Goal: Task Accomplishment & Management: Use online tool/utility

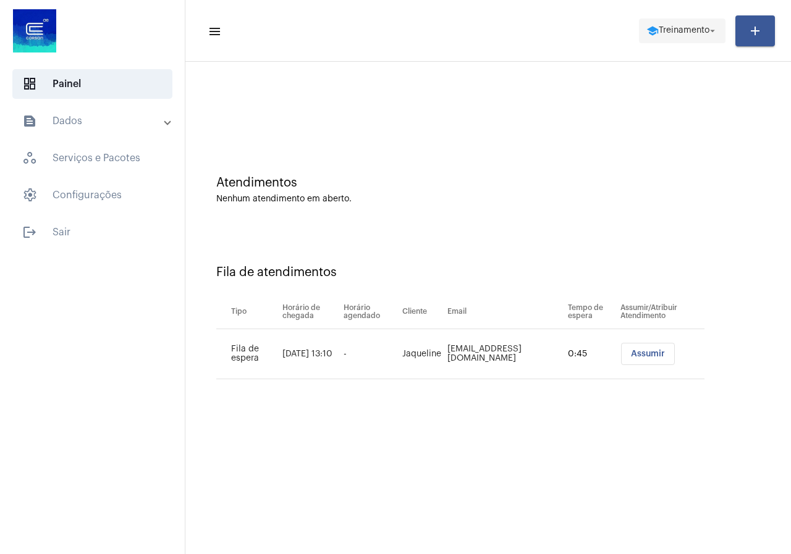
click at [693, 23] on span "school Treinamento arrow_drop_down" at bounding box center [682, 30] width 72 height 22
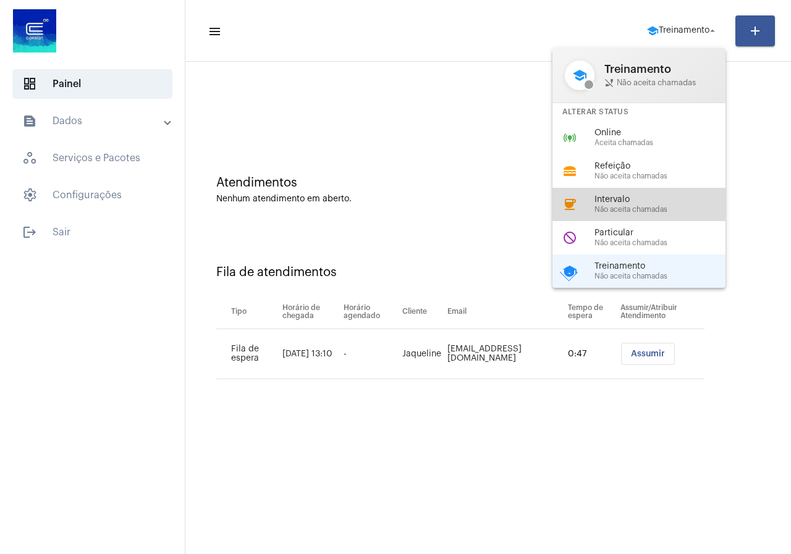
click at [588, 206] on div "coffee Intervalo Não aceita chamadas" at bounding box center [648, 204] width 193 height 33
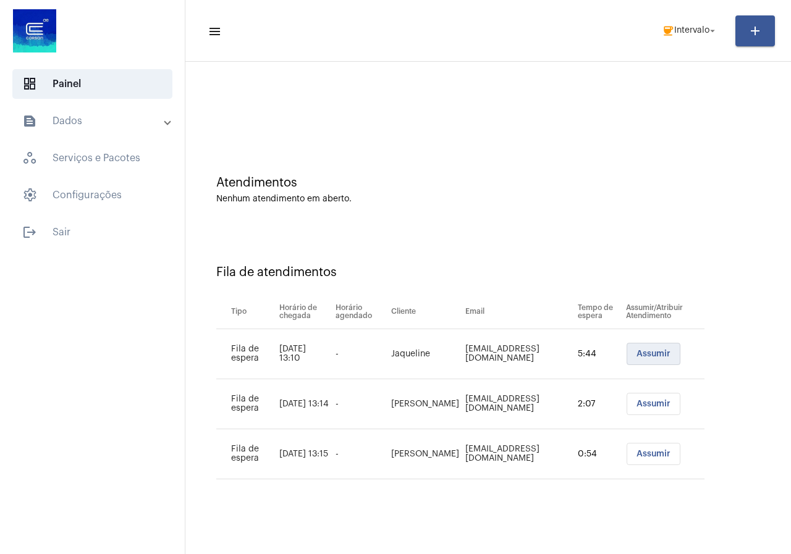
click at [643, 357] on span "Assumir" at bounding box center [653, 354] width 34 height 9
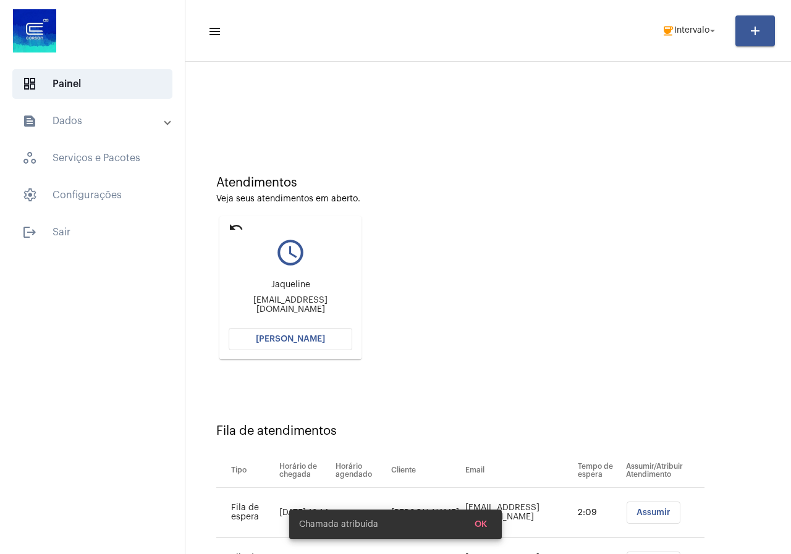
click at [692, 14] on mat-toolbar-row "menu coffee Intervalo arrow_drop_down add" at bounding box center [488, 31] width 606 height 40
click at [686, 23] on span "coffee Intervalo arrow_drop_down" at bounding box center [690, 30] width 56 height 22
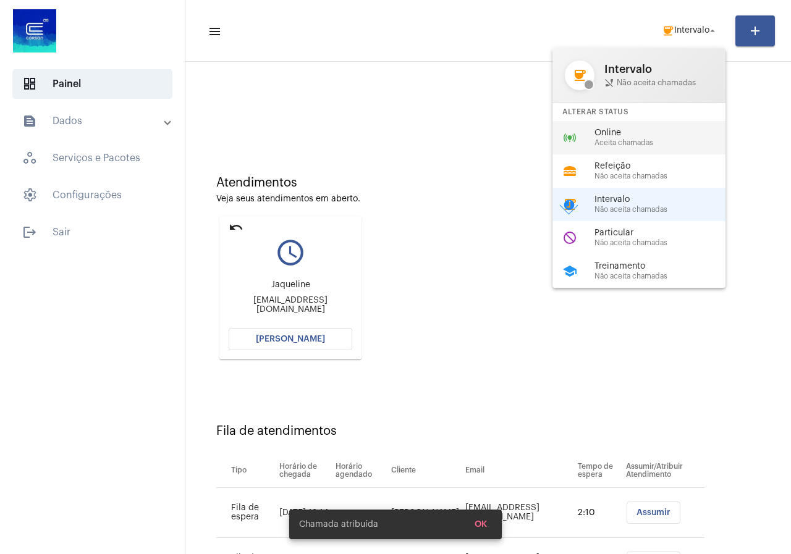
click at [625, 135] on span "Online" at bounding box center [664, 133] width 141 height 9
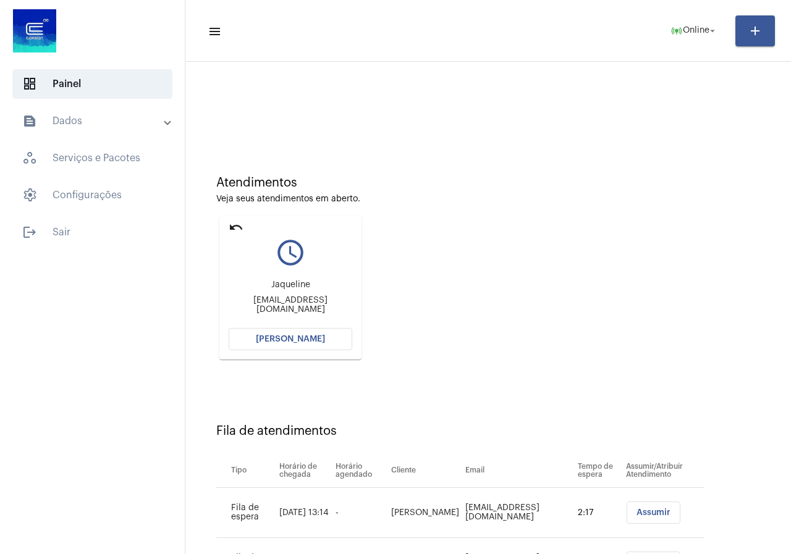
click at [295, 329] on button "[PERSON_NAME]" at bounding box center [291, 339] width 124 height 22
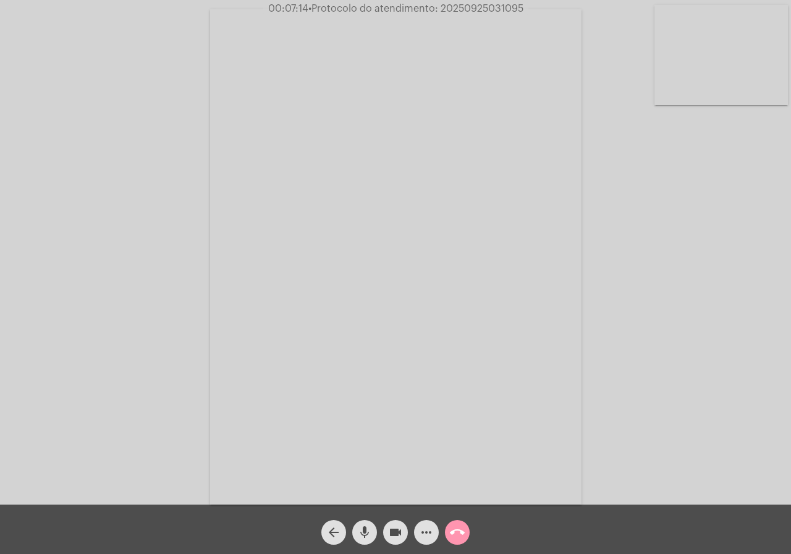
click at [401, 530] on mat-icon "videocam" at bounding box center [395, 532] width 15 height 15
click at [391, 537] on mat-icon "videocam_off" at bounding box center [395, 532] width 15 height 15
click at [395, 525] on span "videocam" at bounding box center [395, 532] width 15 height 25
click at [395, 533] on mat-icon "videocam_off" at bounding box center [395, 532] width 15 height 15
click at [477, 8] on span "• Protocolo do atendimento: 20250925031095" at bounding box center [417, 9] width 215 height 10
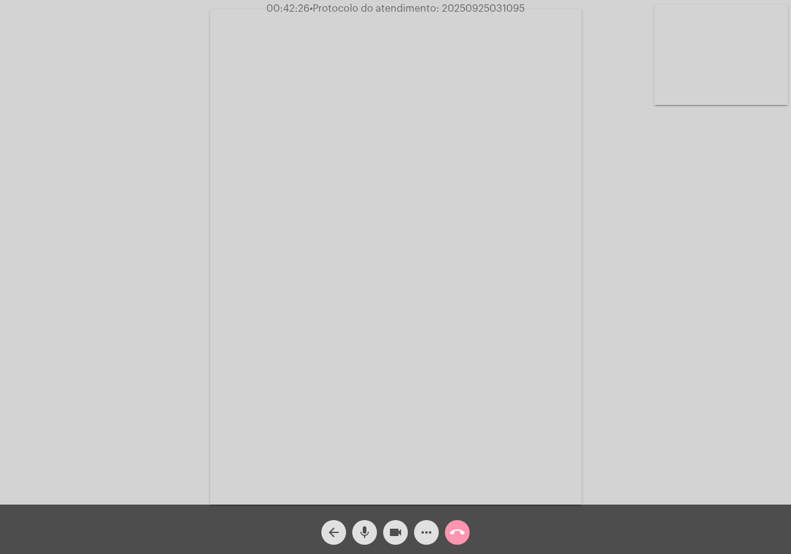
click at [477, 8] on span "• Protocolo do atendimento: 20250925031095" at bounding box center [417, 9] width 215 height 10
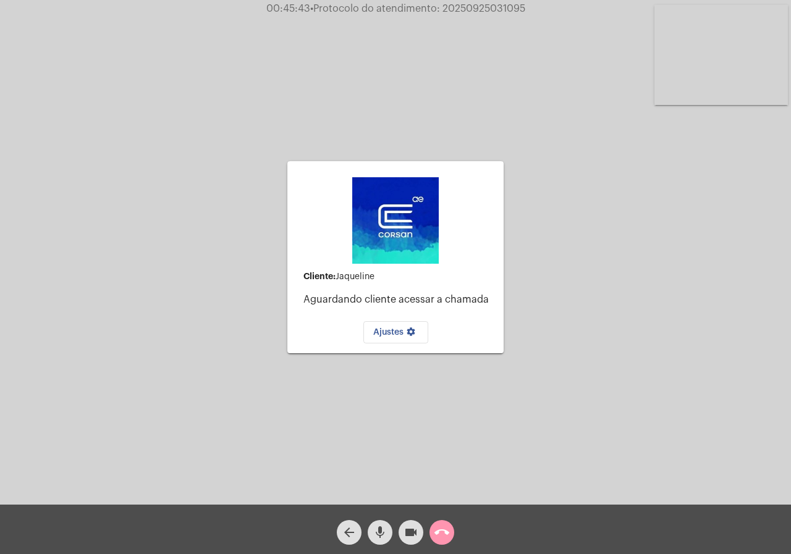
click at [436, 534] on mat-icon "call_end" at bounding box center [441, 532] width 15 height 15
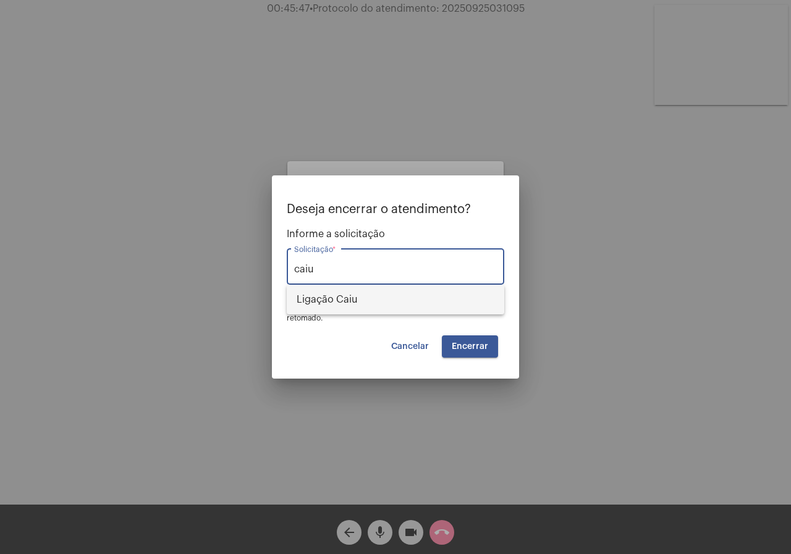
click at [334, 295] on span "Ligação Caiu" at bounding box center [396, 300] width 198 height 30
type input "Ligação Caiu"
click at [481, 356] on button "Encerrar" at bounding box center [470, 347] width 56 height 22
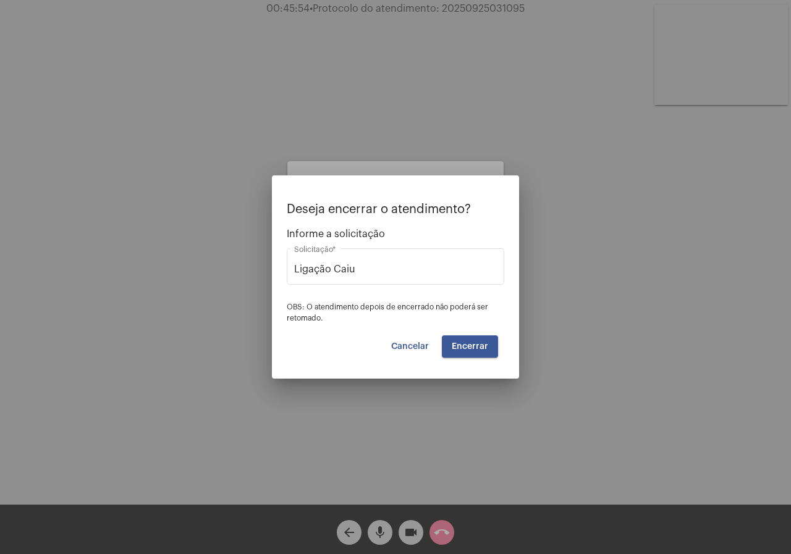
click at [481, 356] on button "Encerrar" at bounding box center [470, 347] width 56 height 22
click at [461, 342] on span "Encerrar" at bounding box center [470, 346] width 36 height 9
click at [461, 342] on div "Ajustes settings" at bounding box center [395, 329] width 196 height 28
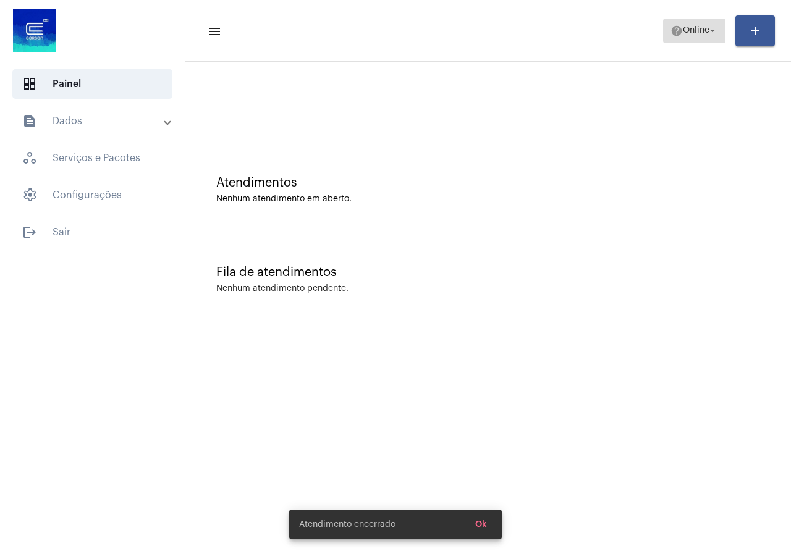
click at [670, 21] on span "help Online arrow_drop_down" at bounding box center [694, 30] width 48 height 22
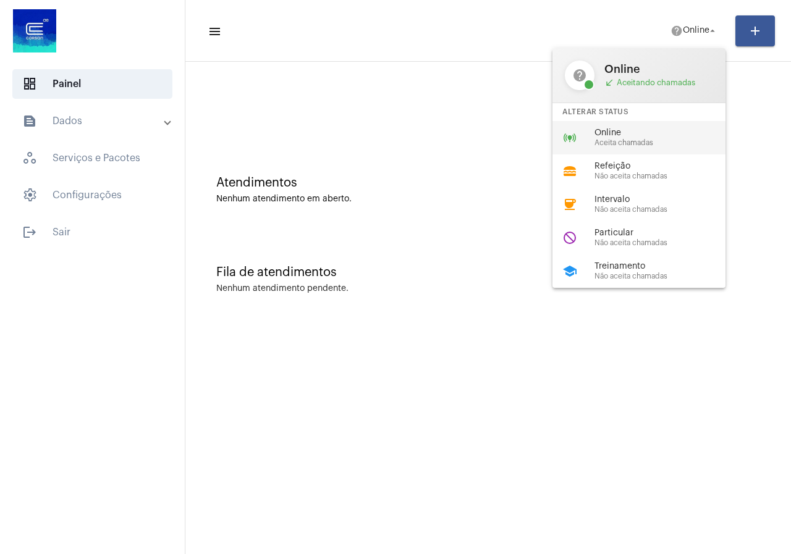
click at [594, 131] on div "online_prediction Online Aceita chamadas" at bounding box center [648, 137] width 193 height 33
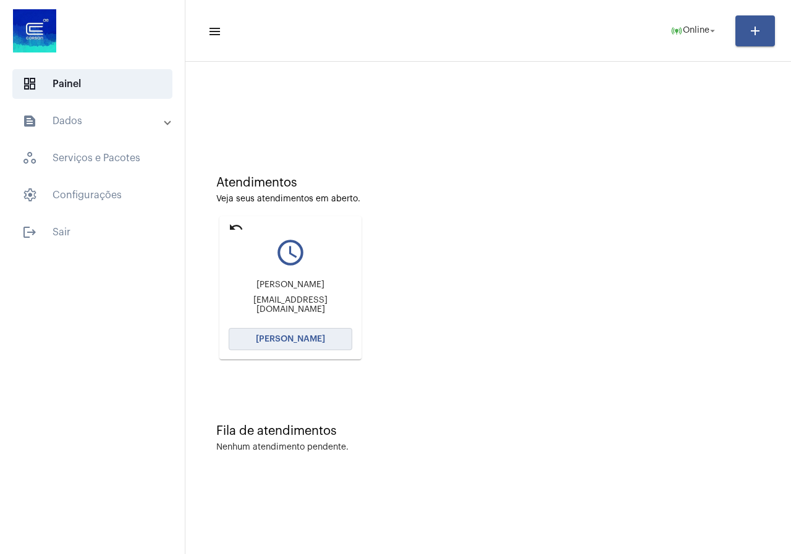
click at [327, 345] on button "[PERSON_NAME]" at bounding box center [291, 339] width 124 height 22
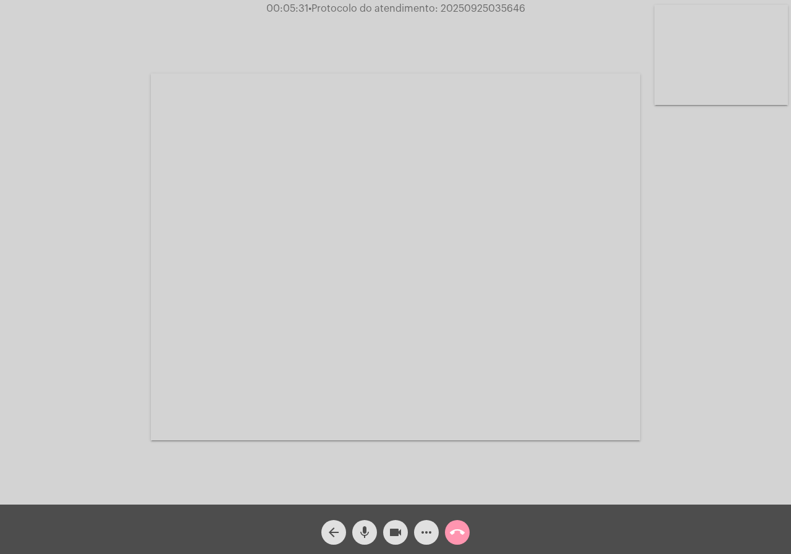
click at [391, 531] on mat-icon "videocam" at bounding box center [395, 532] width 15 height 15
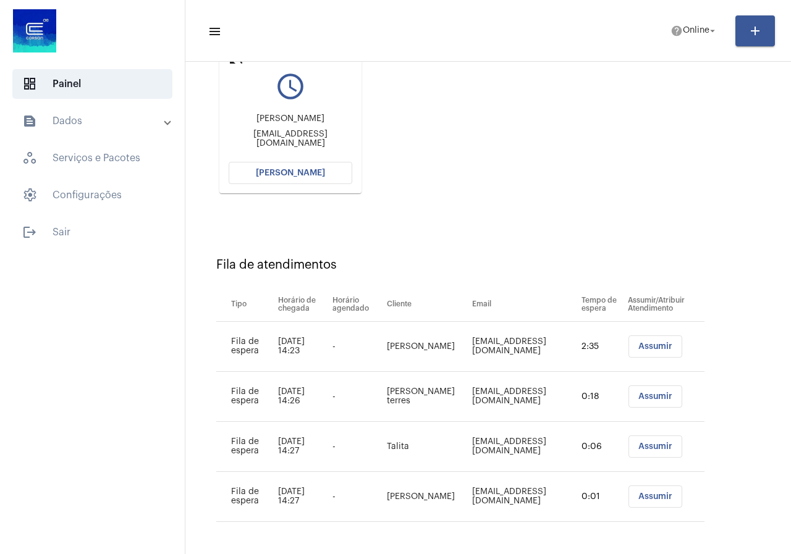
scroll to position [167, 0]
click at [294, 164] on button "[PERSON_NAME]" at bounding box center [291, 172] width 124 height 22
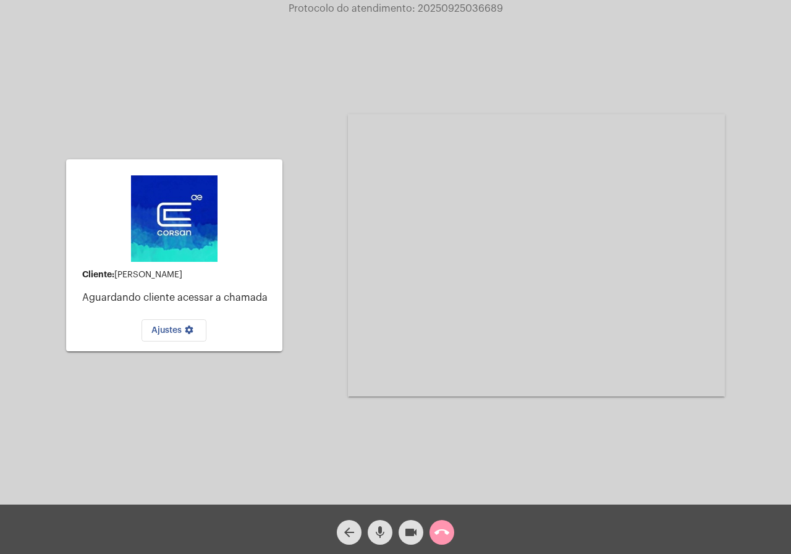
click at [452, 520] on div "call_end" at bounding box center [441, 529] width 31 height 31
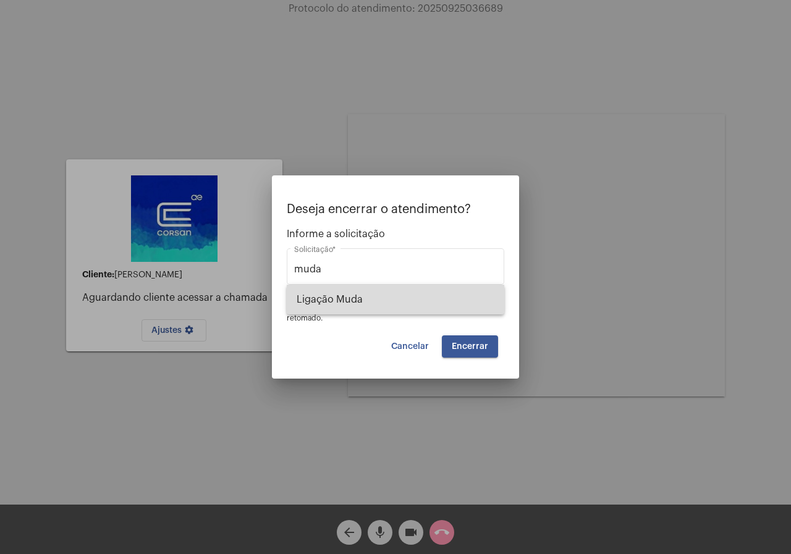
click at [394, 298] on span "Ligação Muda" at bounding box center [396, 300] width 198 height 30
type input "Ligação Muda"
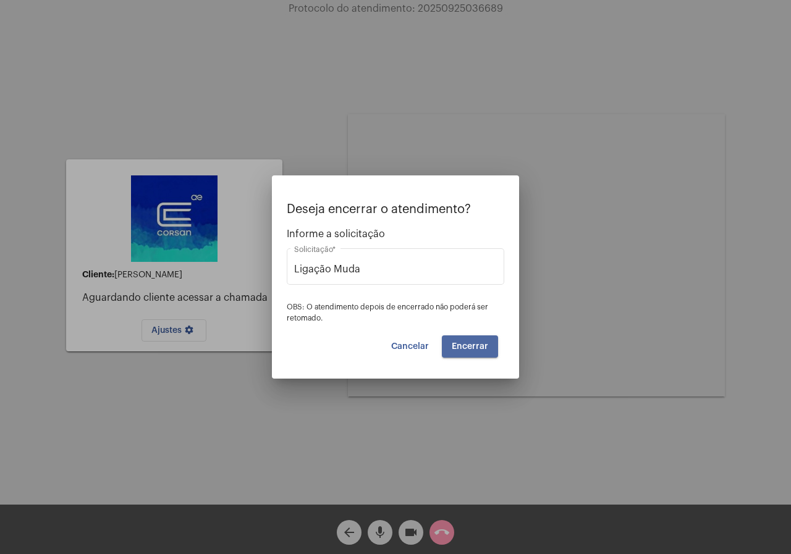
click at [473, 347] on span "Encerrar" at bounding box center [470, 346] width 36 height 9
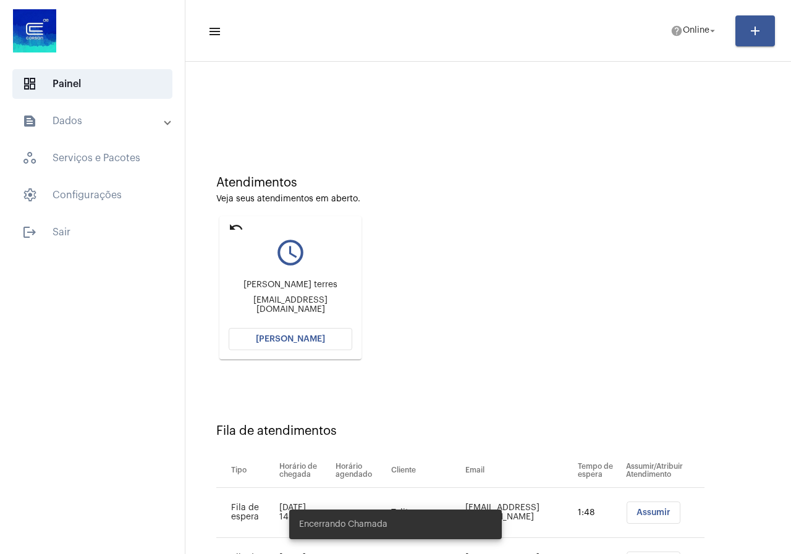
click at [282, 343] on span "[PERSON_NAME]" at bounding box center [290, 339] width 69 height 9
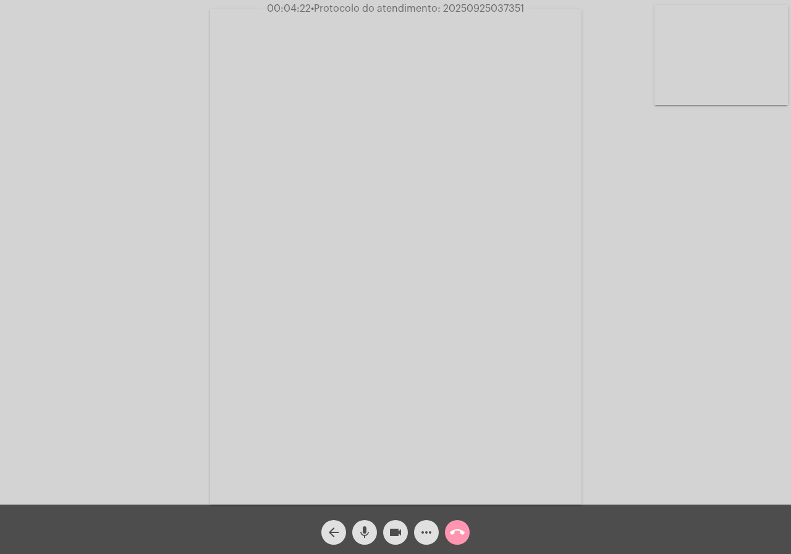
click at [426, 543] on span "more_horiz" at bounding box center [426, 532] width 15 height 25
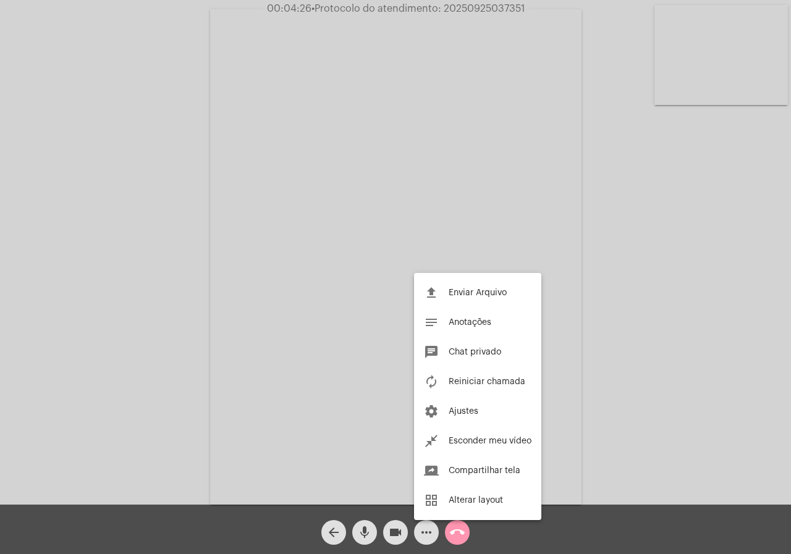
click at [0, 281] on div at bounding box center [395, 277] width 791 height 554
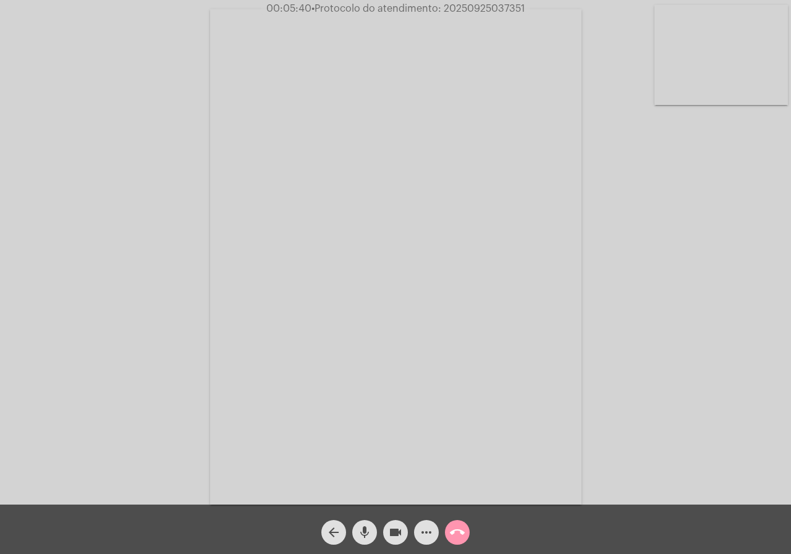
drag, startPoint x: 15, startPoint y: 18, endPoint x: 0, endPoint y: 211, distance: 194.0
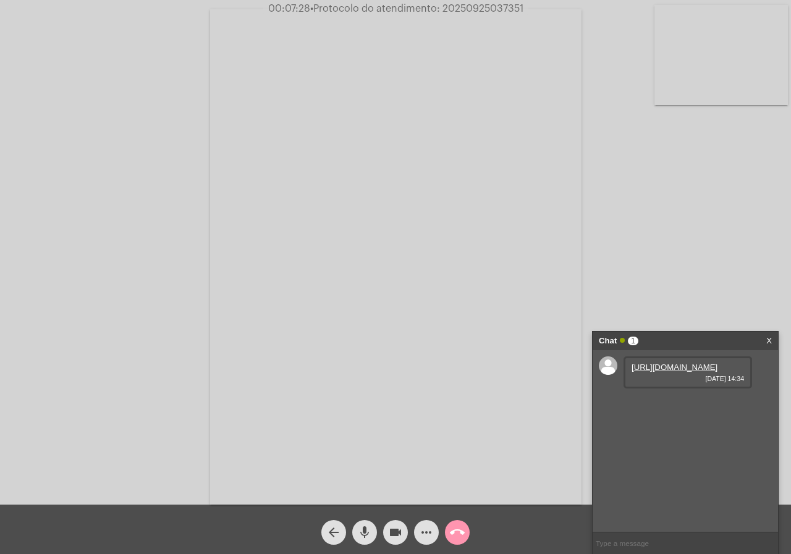
click at [661, 370] on link "https://neft-transfer-bucket.s3.amazonaws.com/temp-b5001d71-7cd9-006d-a943-c636…" at bounding box center [674, 367] width 86 height 9
click at [682, 407] on link "https://neft-transfer-bucket.s3.amazonaws.com/temp-9d44e7ad-4083-cbfd-5cb2-8ebc…" at bounding box center [674, 402] width 86 height 9
click at [179, 476] on div "Acessando Câmera e Microfone..." at bounding box center [395, 255] width 788 height 505
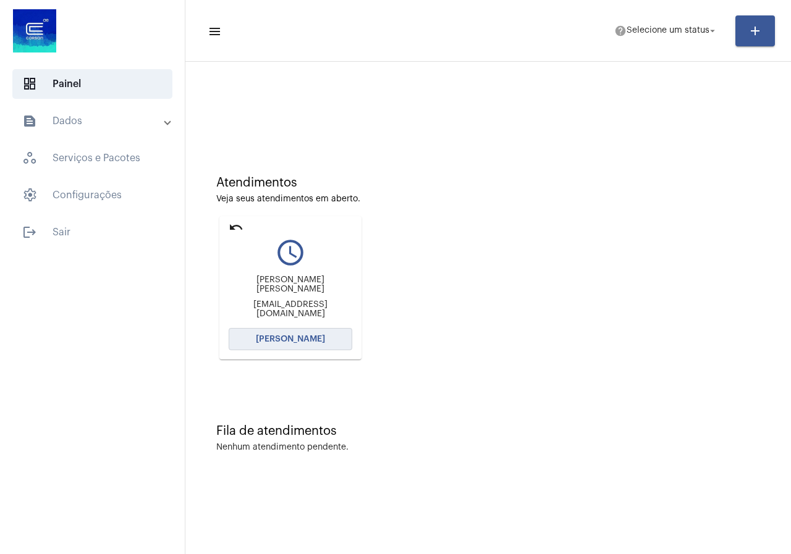
click at [300, 336] on span "[PERSON_NAME]" at bounding box center [290, 339] width 69 height 9
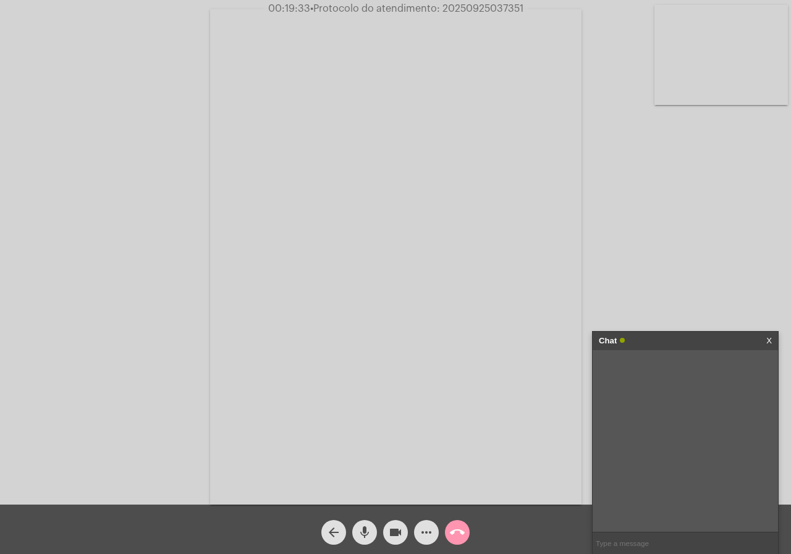
click at [475, 9] on span "• Protocolo do atendimento: 20250925037351" at bounding box center [416, 9] width 213 height 10
copy span "20250925037351"
click at [424, 522] on span "more_horiz" at bounding box center [426, 532] width 15 height 25
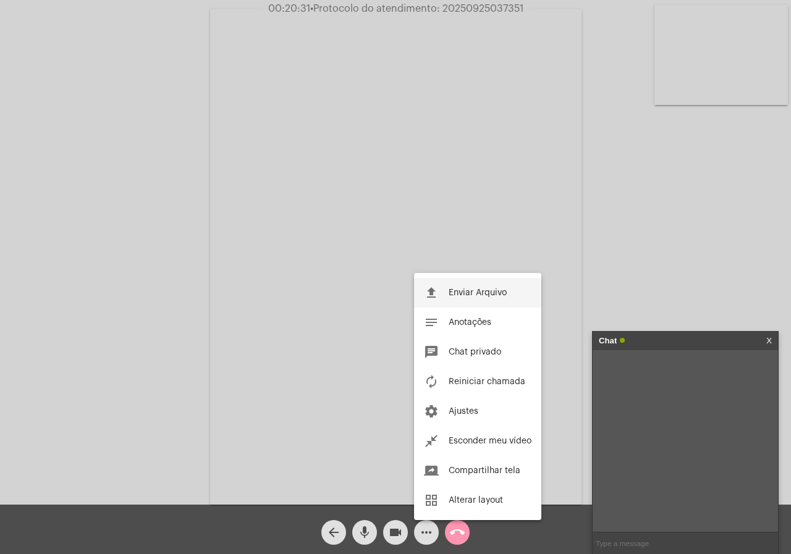
click at [463, 299] on button "file_upload Enviar Arquivo" at bounding box center [477, 293] width 127 height 30
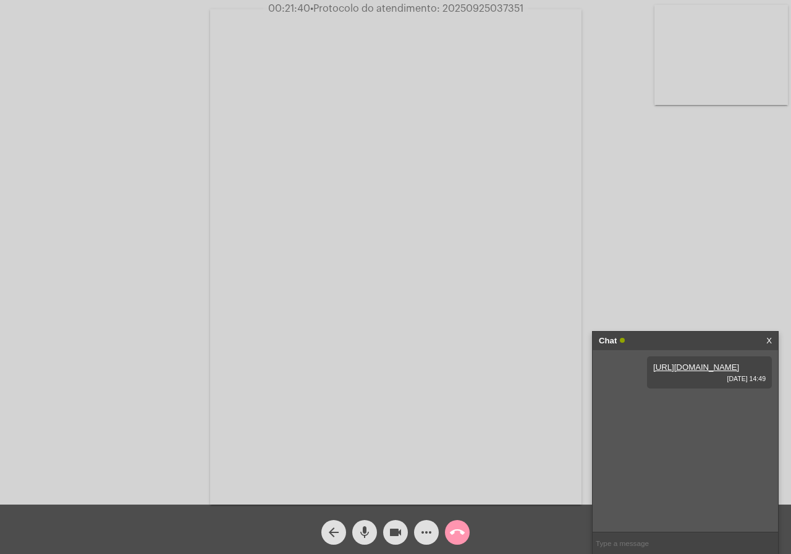
click at [463, 543] on span "call_end" at bounding box center [457, 532] width 15 height 25
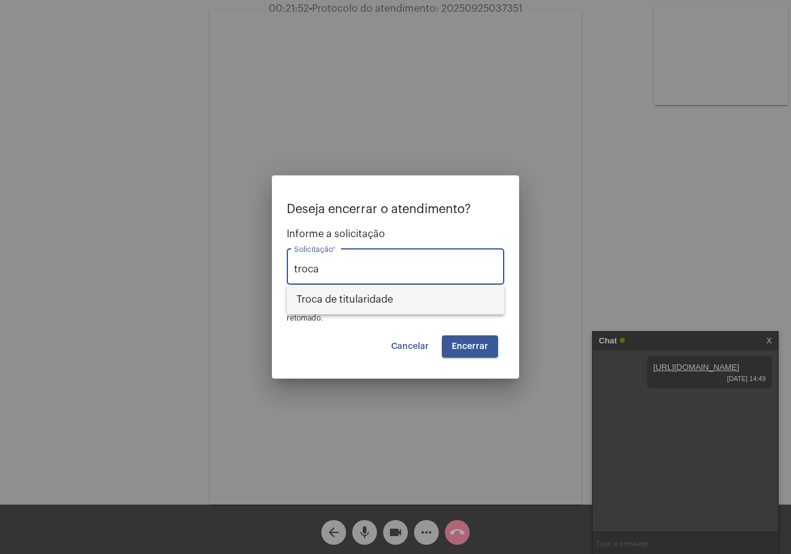
click at [374, 289] on span "Troca de titularidade" at bounding box center [396, 300] width 198 height 30
type input "Troca de titularidade"
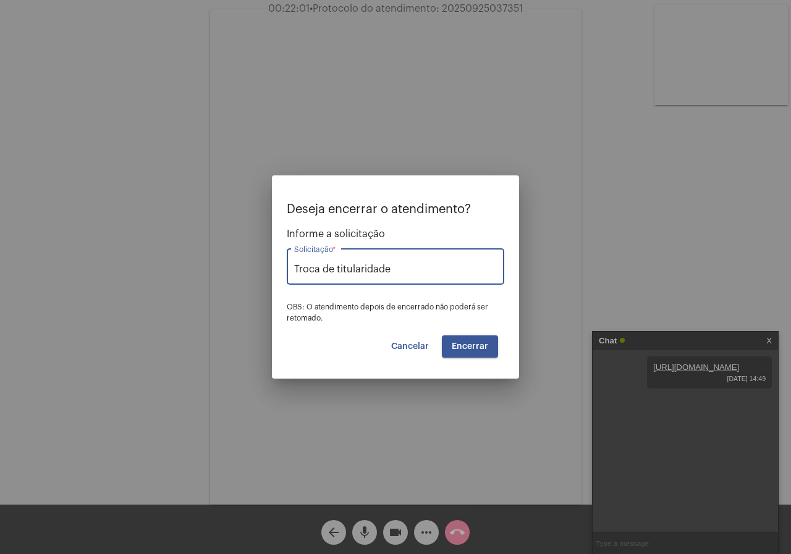
click at [454, 339] on button "Encerrar" at bounding box center [470, 347] width 56 height 22
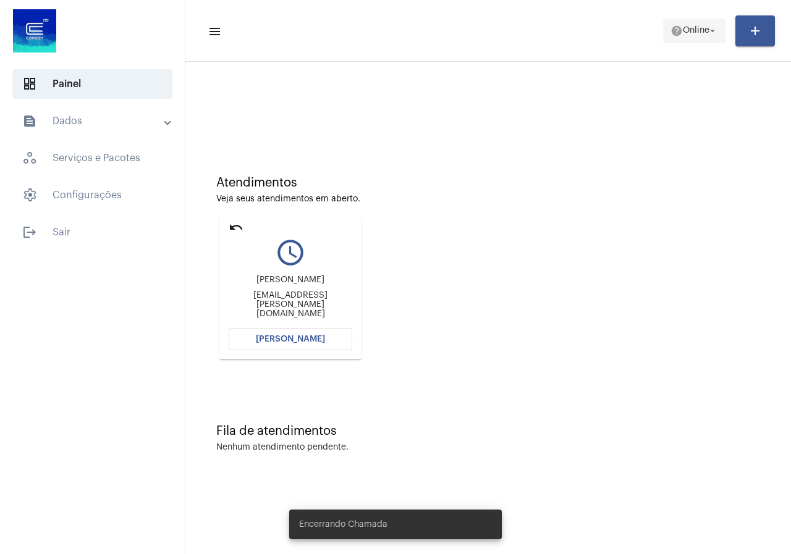
click at [694, 24] on span "help Online arrow_drop_down" at bounding box center [694, 30] width 48 height 22
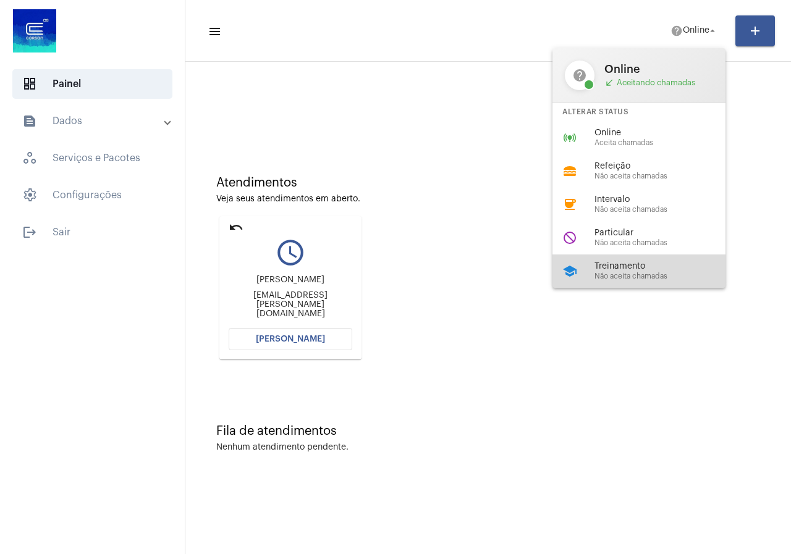
click at [585, 272] on div "school Treinamento Não aceita chamadas" at bounding box center [648, 271] width 193 height 33
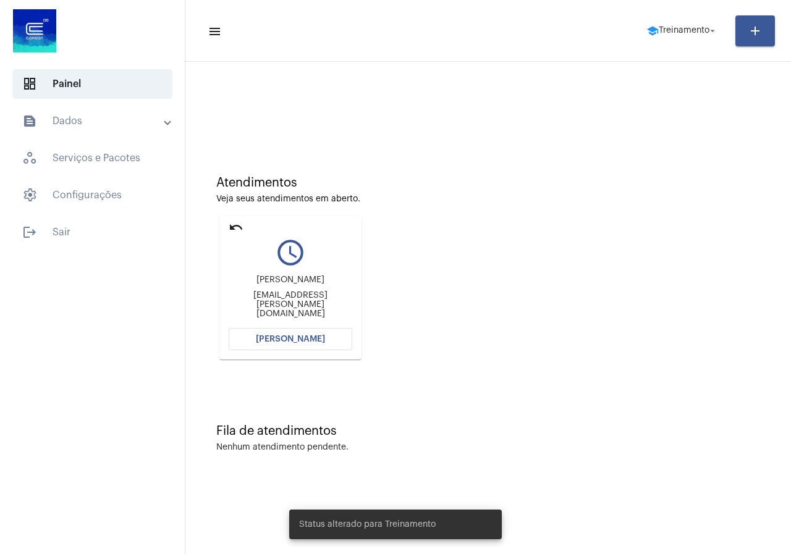
click at [234, 221] on mat-icon "undo" at bounding box center [236, 227] width 15 height 15
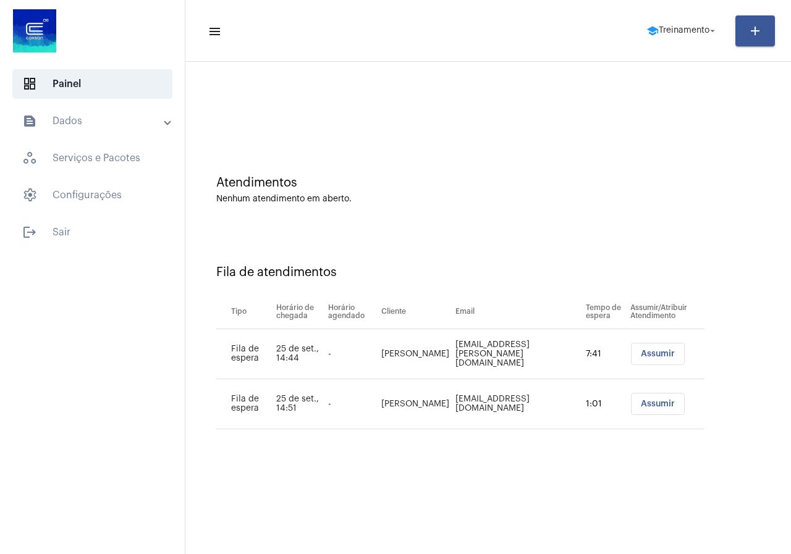
click at [631, 344] on button "Assumir" at bounding box center [658, 354] width 54 height 22
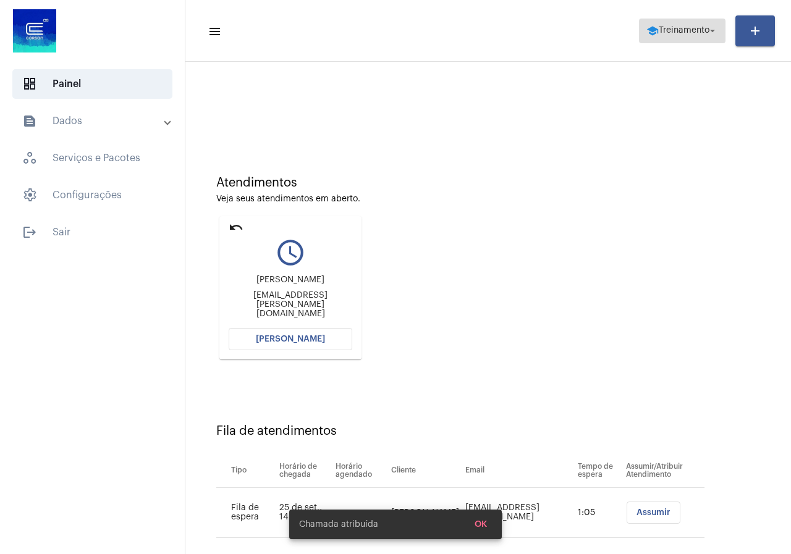
click at [693, 33] on span "Treinamento" at bounding box center [684, 31] width 51 height 9
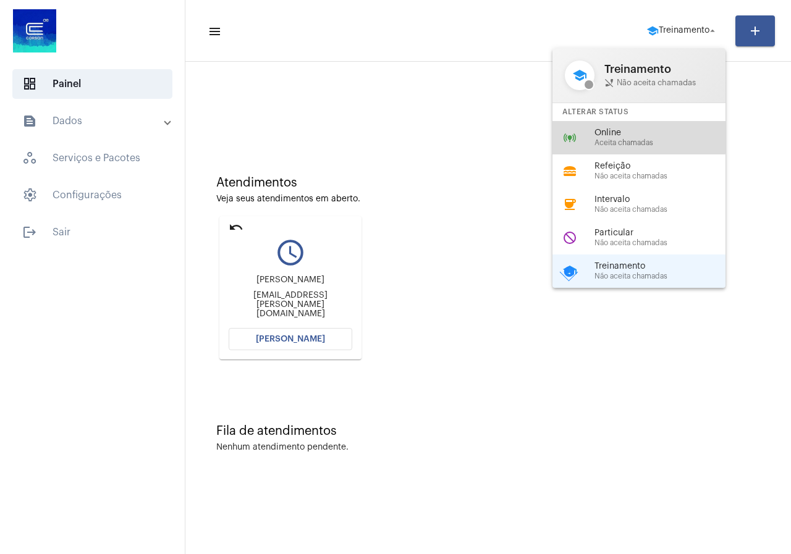
click at [597, 137] on div "online_prediction Online Aceita chamadas" at bounding box center [648, 137] width 193 height 33
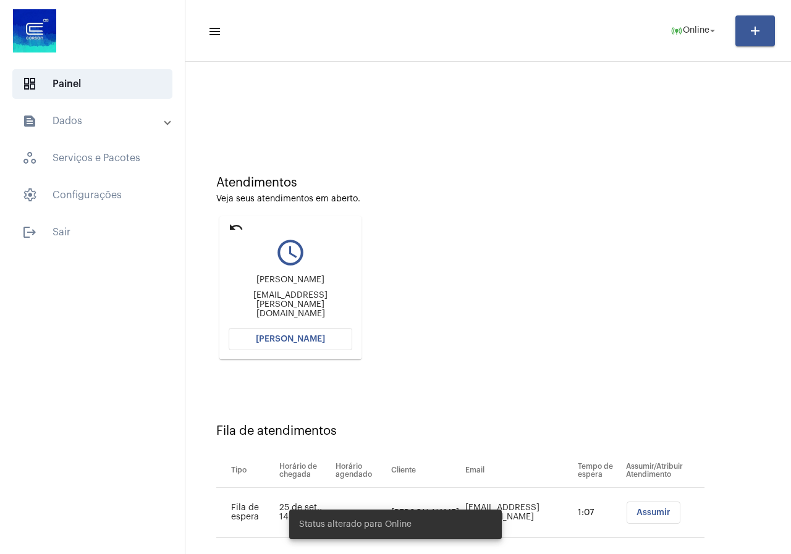
click at [290, 337] on span "[PERSON_NAME]" at bounding box center [290, 339] width 69 height 9
